Goal: Task Accomplishment & Management: Manage account settings

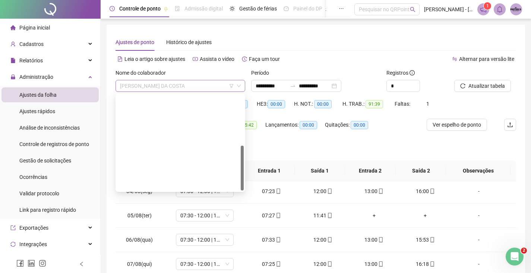
click at [206, 88] on span "[PERSON_NAME] DA COSTA" at bounding box center [180, 85] width 121 height 11
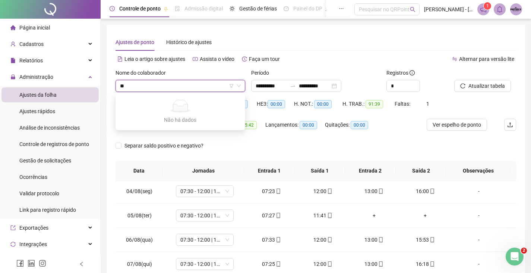
type input "*"
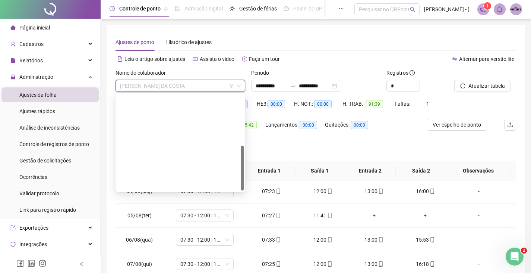
scroll to position [107, 0]
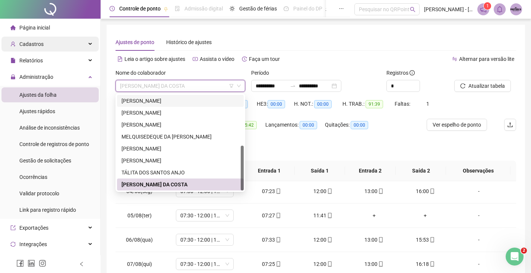
click at [40, 42] on span "Cadastros" at bounding box center [31, 44] width 24 height 6
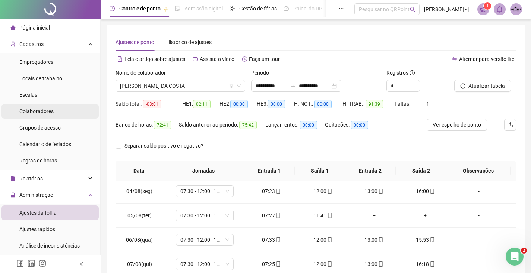
click at [51, 112] on span "Colaboradores" at bounding box center [36, 111] width 34 height 6
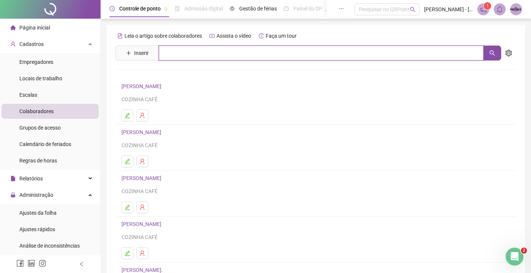
click at [185, 56] on input "text" at bounding box center [321, 52] width 325 height 15
type input "*"
click at [427, 158] on ul at bounding box center [316, 161] width 389 height 12
click at [508, 55] on icon "setting" at bounding box center [509, 53] width 7 height 7
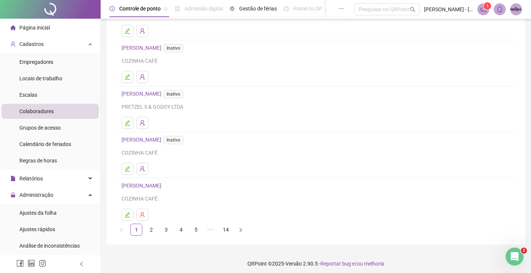
scroll to position [88, 0]
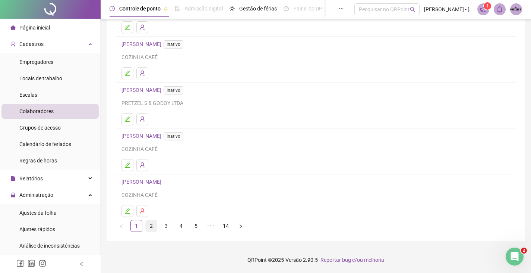
click at [153, 224] on link "2" at bounding box center [151, 225] width 11 height 11
click at [169, 226] on link "3" at bounding box center [166, 225] width 11 height 11
click at [179, 227] on link "4" at bounding box center [181, 225] width 11 height 11
click at [195, 228] on link "5" at bounding box center [196, 225] width 11 height 11
click at [214, 228] on link "6" at bounding box center [210, 225] width 11 height 11
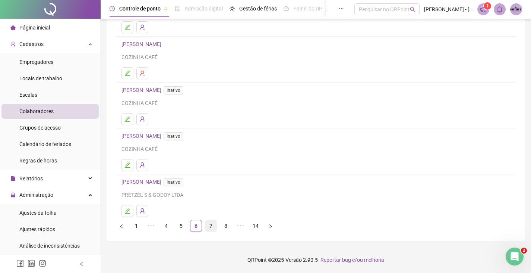
click at [213, 229] on link "7" at bounding box center [210, 225] width 11 height 11
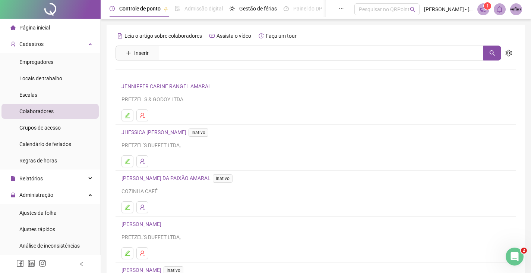
click at [208, 132] on span "Inativo" at bounding box center [199, 132] width 20 height 8
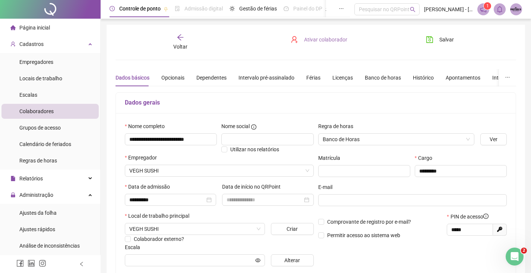
click at [324, 41] on span "Ativar colaborador" at bounding box center [325, 39] width 43 height 8
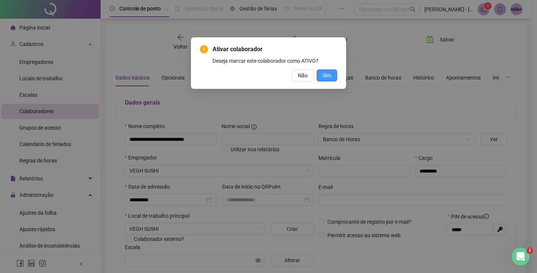
click at [329, 75] on span "Sim" at bounding box center [327, 75] width 9 height 8
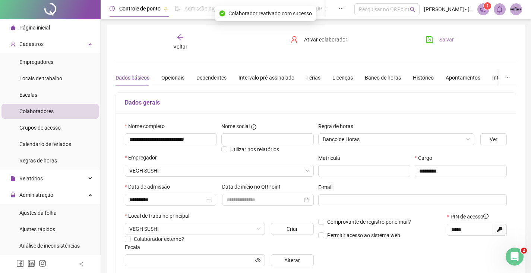
click at [443, 38] on span "Salvar" at bounding box center [447, 39] width 15 height 8
click at [175, 41] on div "Voltar" at bounding box center [181, 42] width 62 height 17
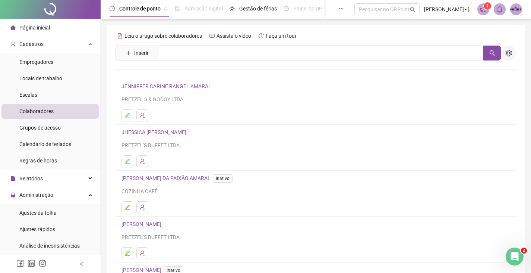
click at [511, 55] on icon "setting" at bounding box center [509, 53] width 6 height 7
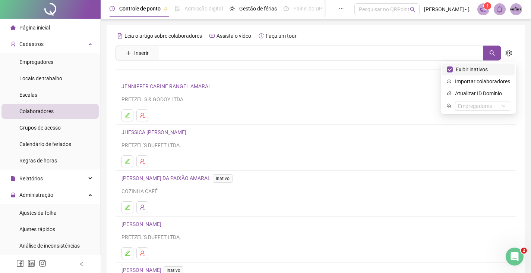
click at [446, 70] on li "Exibir inativos" at bounding box center [479, 69] width 72 height 12
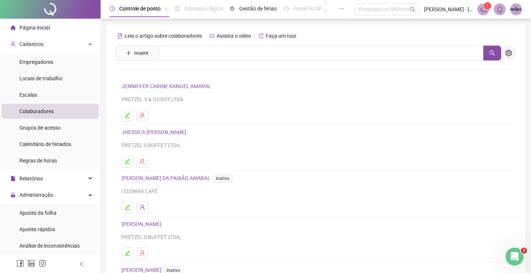
click at [510, 56] on button "button" at bounding box center [509, 52] width 15 height 15
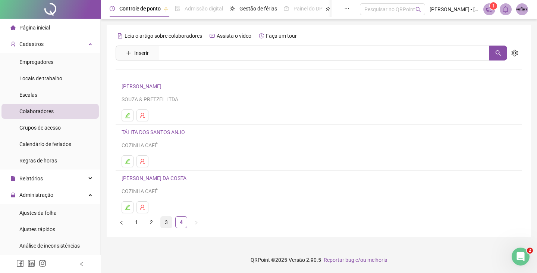
click at [166, 222] on link "3" at bounding box center [166, 221] width 11 height 11
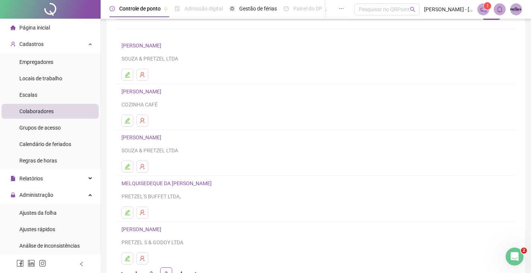
scroll to position [88, 0]
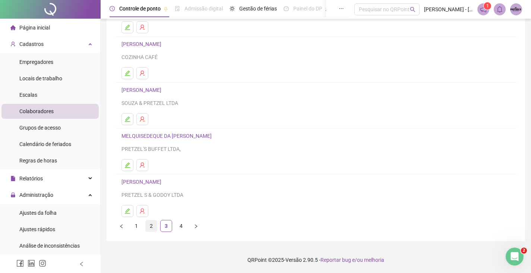
click at [151, 226] on link "2" at bounding box center [151, 225] width 11 height 11
